Goal: Task Accomplishment & Management: Use online tool/utility

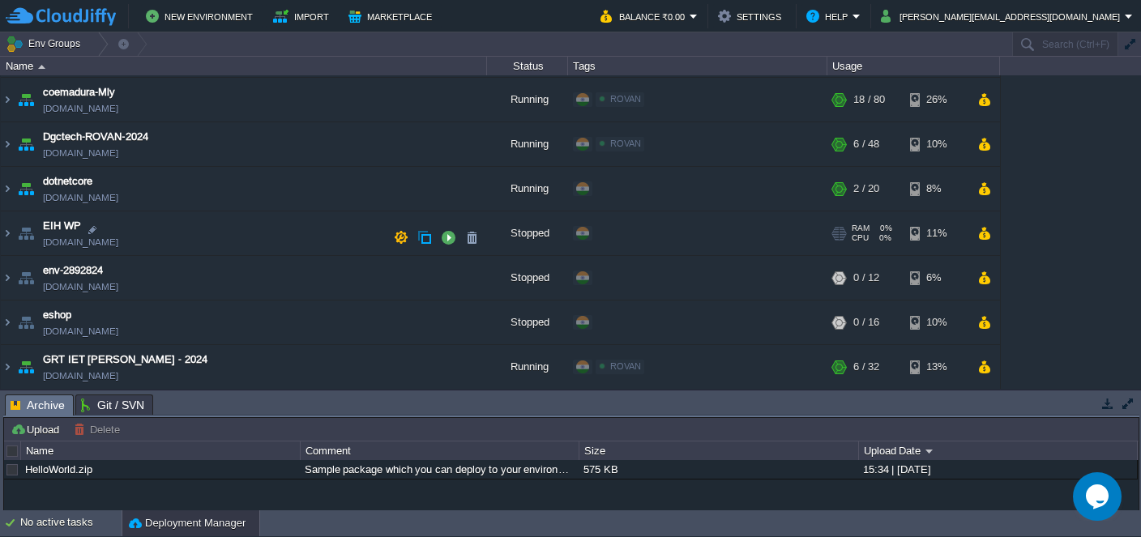
scroll to position [235, 0]
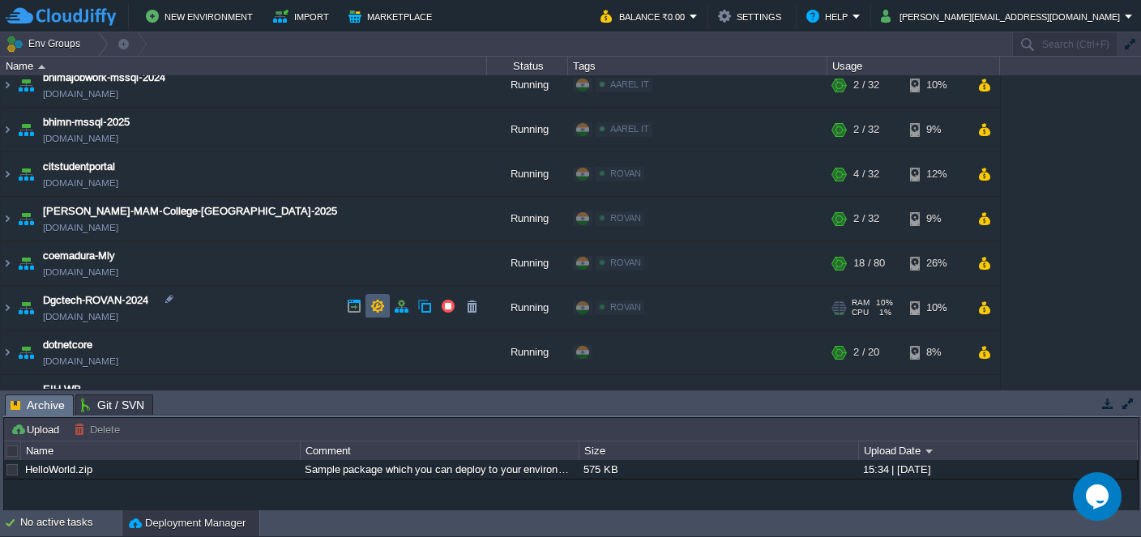
click at [382, 305] on button "button" at bounding box center [377, 306] width 15 height 15
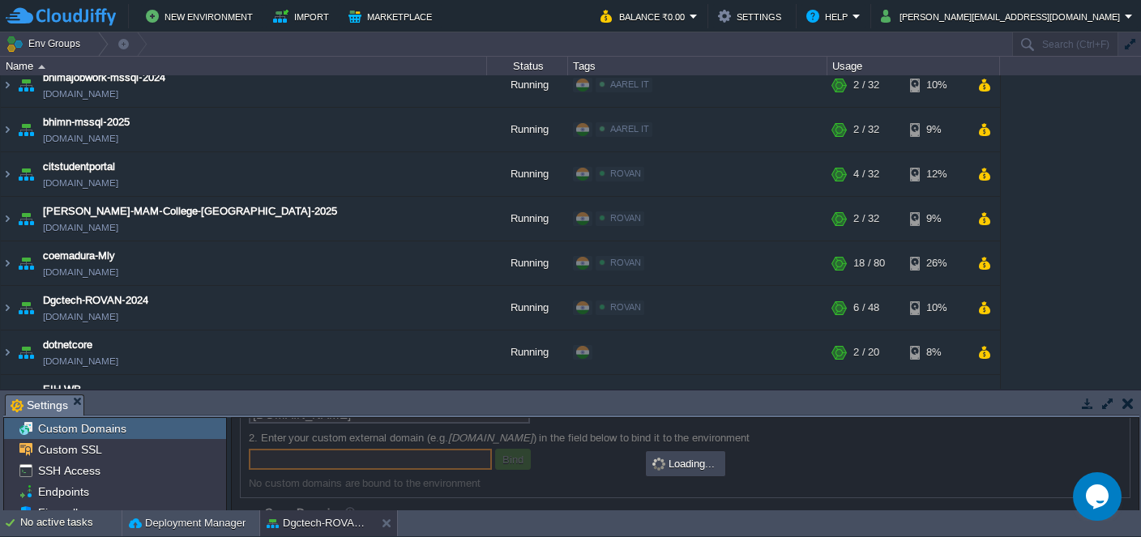
click at [233, 192] on body "New Environment Import Marketplace Bonus ₹0.00 Upgrade Account Balance ₹0.00 Se…" at bounding box center [570, 268] width 1141 height 537
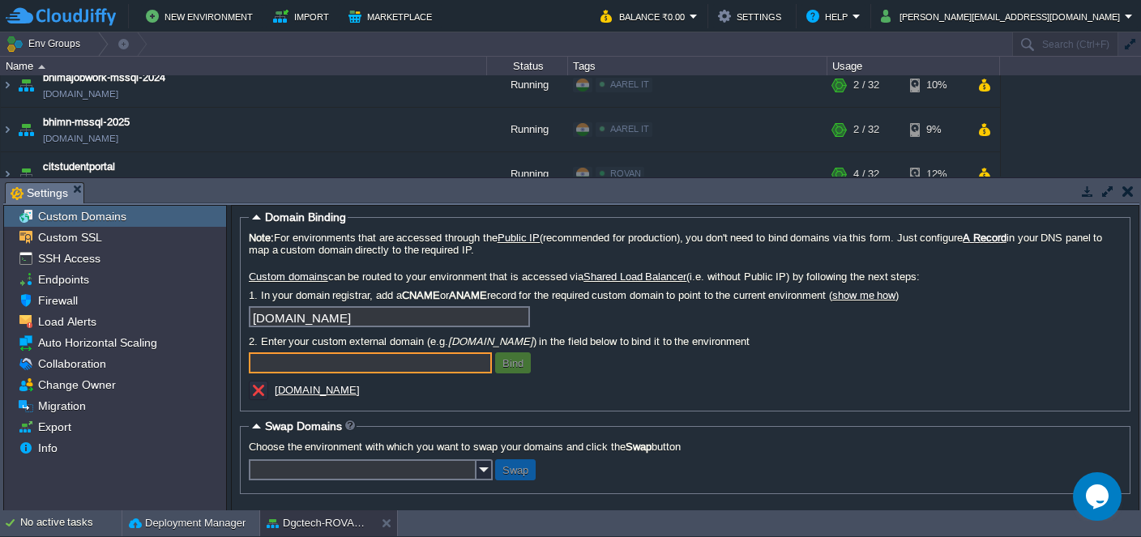
scroll to position [10, 0]
click at [68, 237] on span "Custom SSL" at bounding box center [70, 237] width 70 height 15
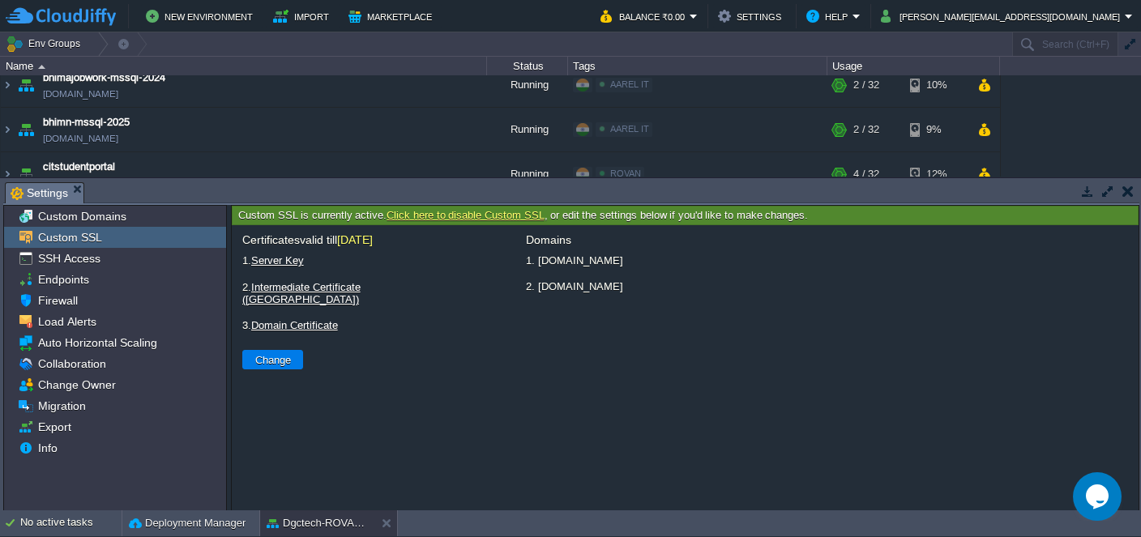
click at [313, 286] on link "Intermediate Certificate ([GEOGRAPHIC_DATA])" at bounding box center [301, 293] width 118 height 24
click at [250, 364] on body "New Environment Import Marketplace Bonus ₹0.00 Upgrade Account Balance ₹0.00 Se…" at bounding box center [570, 268] width 1141 height 537
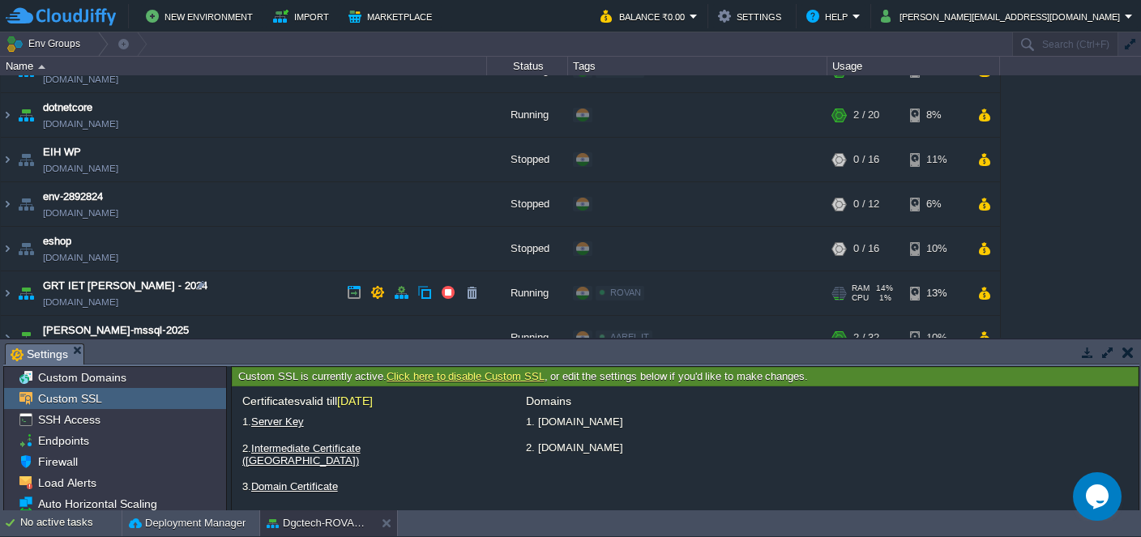
scroll to position [627, 0]
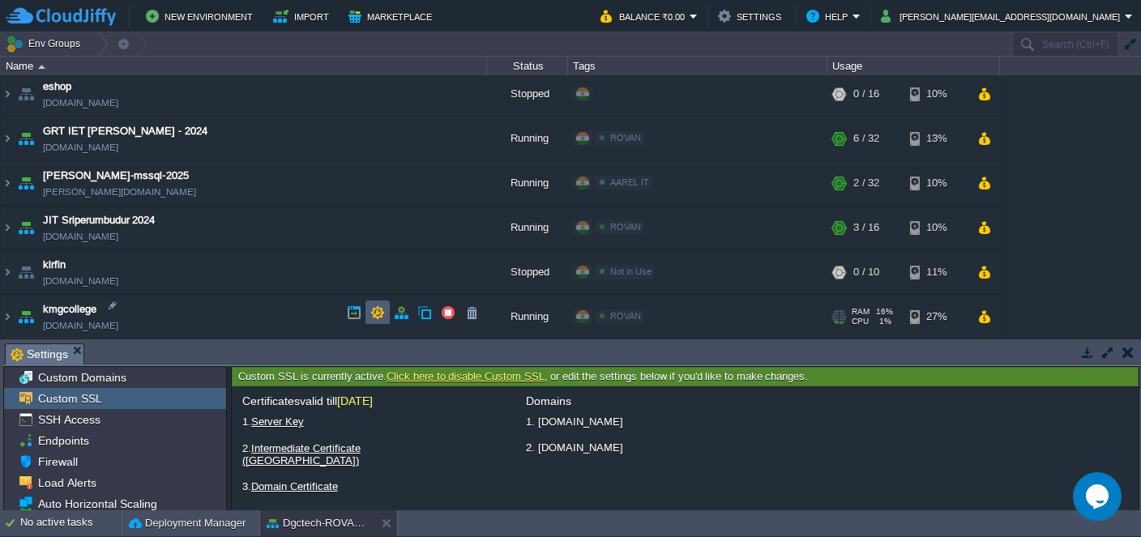
click at [376, 308] on button "button" at bounding box center [377, 313] width 15 height 15
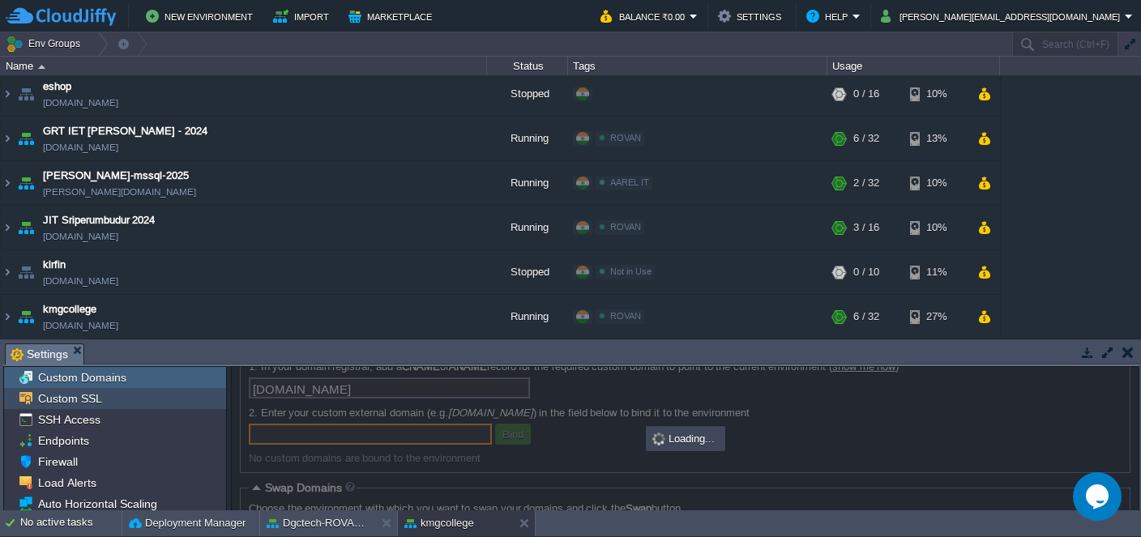
scroll to position [93, 0]
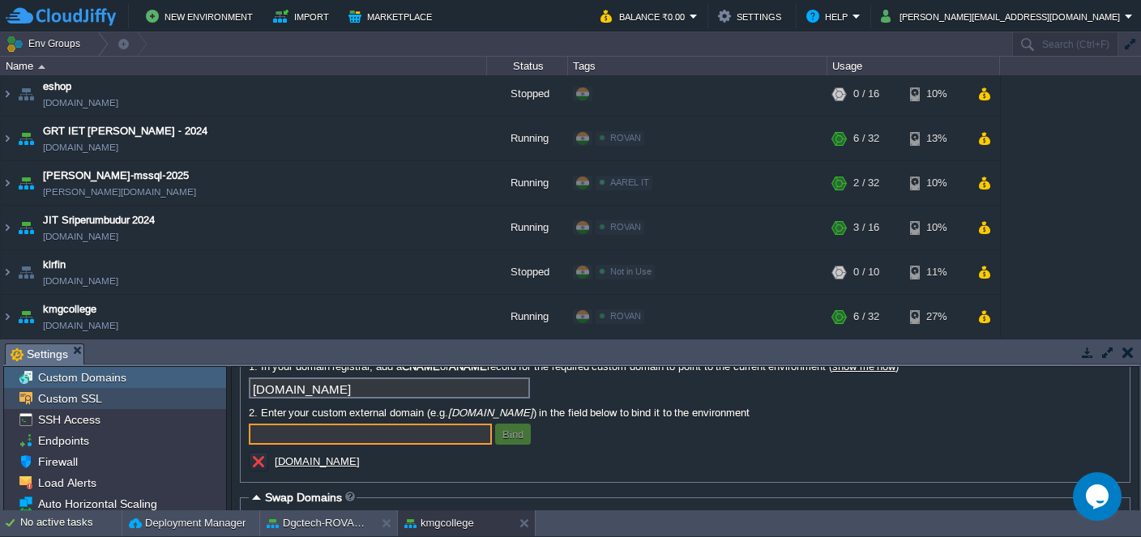
click at [83, 398] on span "Custom SSL" at bounding box center [70, 398] width 70 height 15
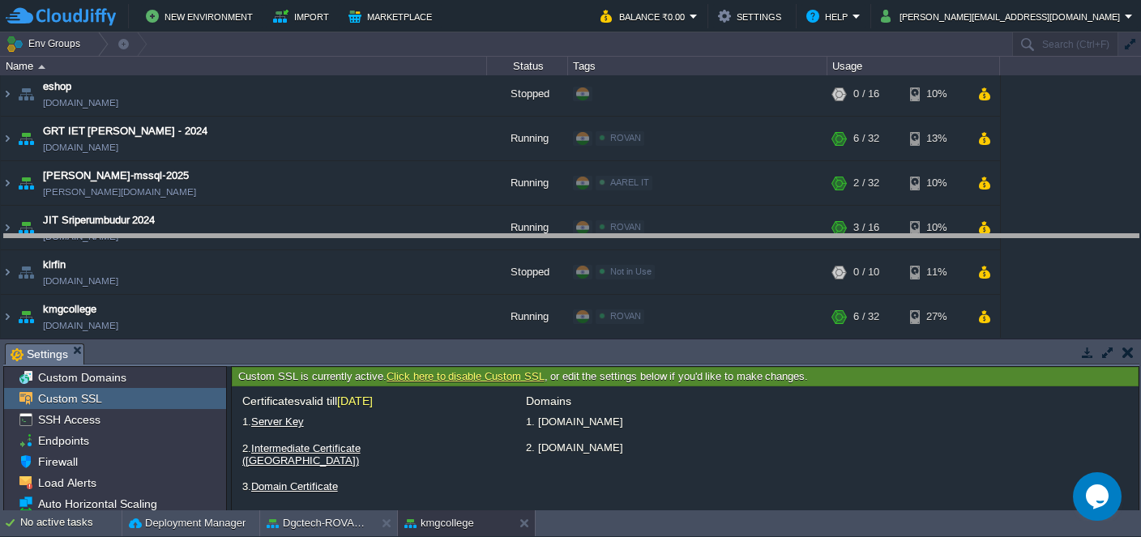
drag, startPoint x: 520, startPoint y: 357, endPoint x: 517, endPoint y: 217, distance: 140.2
click at [517, 217] on body "New Environment Import Marketplace Bonus ₹0.00 Upgrade Account Balance ₹0.00 Se…" at bounding box center [570, 268] width 1141 height 537
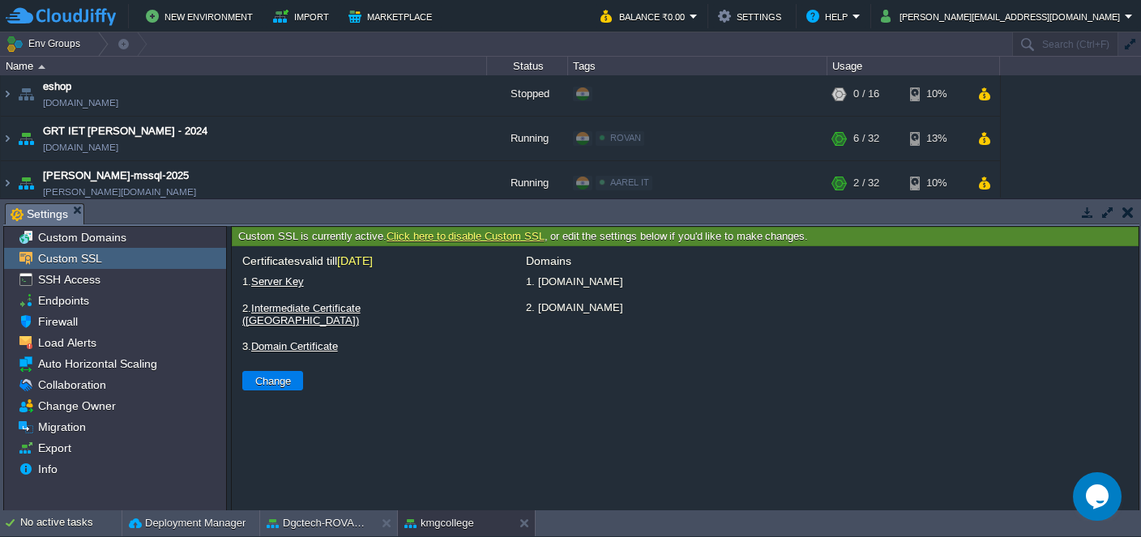
click at [347, 307] on link "Intermediate Certificate ([GEOGRAPHIC_DATA])" at bounding box center [301, 314] width 118 height 24
